Goal: Transaction & Acquisition: Purchase product/service

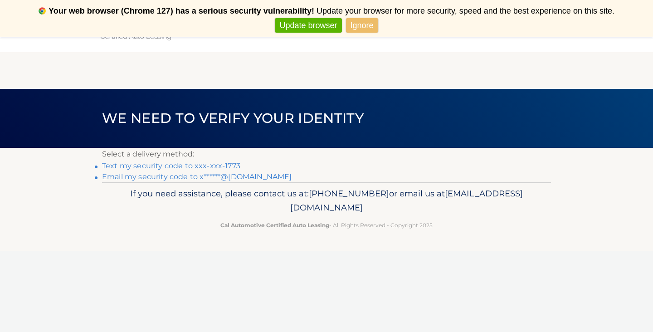
click at [220, 166] on link "Text my security code to xxx-xxx-1773" at bounding box center [171, 165] width 138 height 9
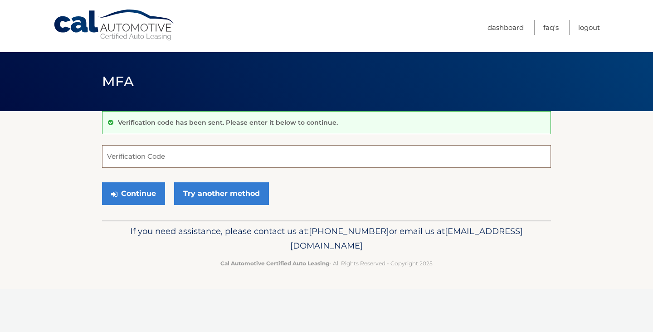
click at [189, 167] on input "Verification Code" at bounding box center [326, 156] width 449 height 23
type input "095192"
click at [150, 194] on button "Continue" at bounding box center [133, 193] width 63 height 23
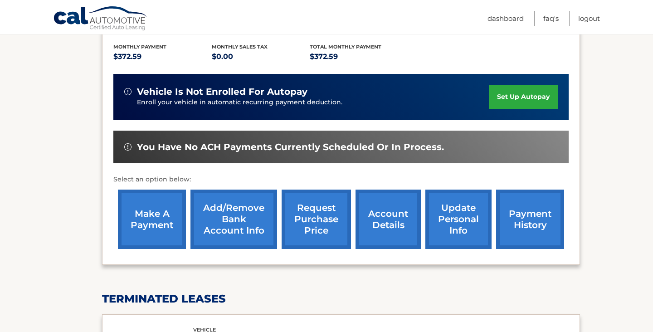
scroll to position [210, 0]
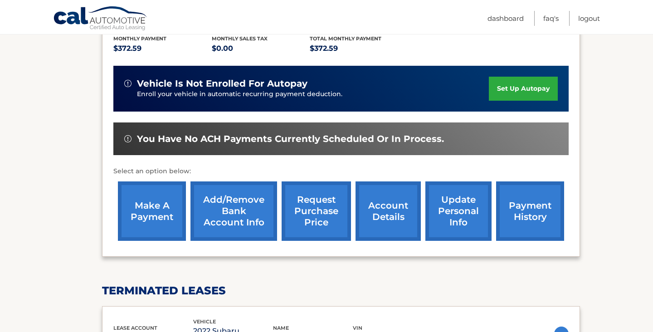
click at [162, 196] on link "make a payment" at bounding box center [152, 210] width 68 height 59
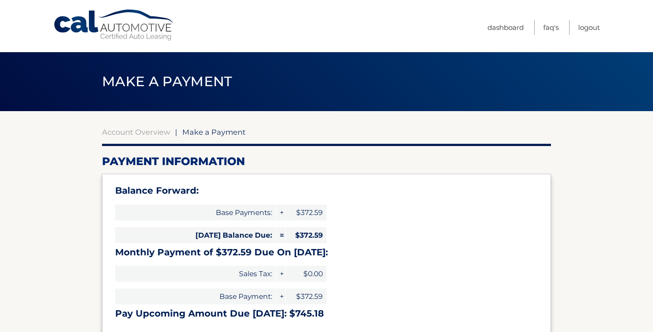
select select "MzU1MzE2MjAtZjE2Ny00MDIwLWExYzUtMGQ2NDFkY2FhMmVm"
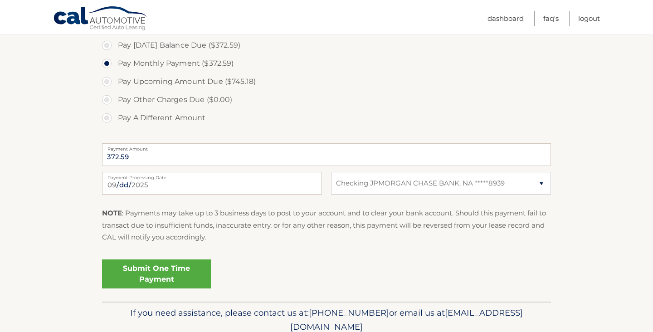
scroll to position [318, 0]
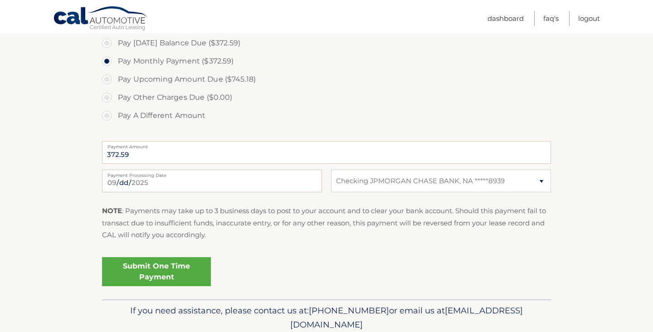
click at [179, 267] on link "Submit One Time Payment" at bounding box center [156, 271] width 109 height 29
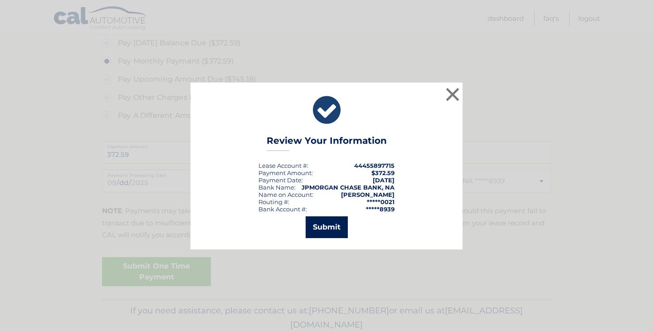
click at [321, 231] on button "Submit" at bounding box center [327, 227] width 42 height 22
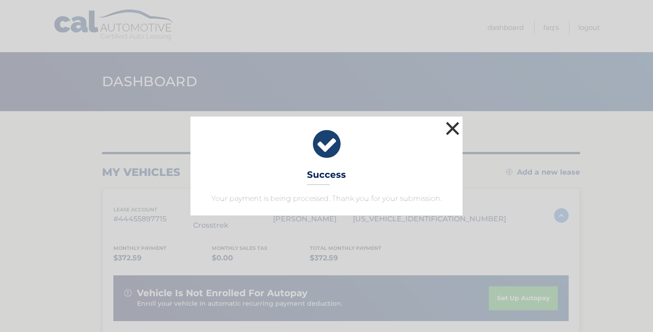
click at [455, 122] on button "×" at bounding box center [453, 128] width 18 height 18
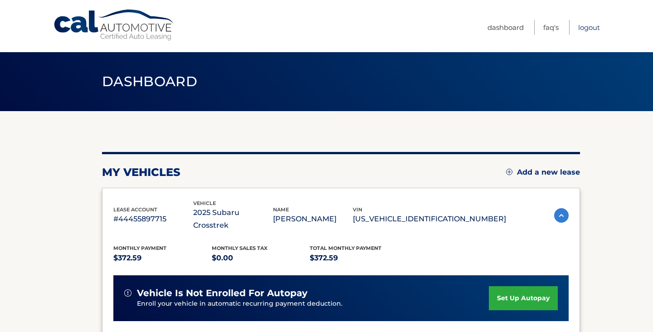
click at [586, 29] on link "Logout" at bounding box center [589, 27] width 22 height 15
